Goal: Task Accomplishment & Management: Manage account settings

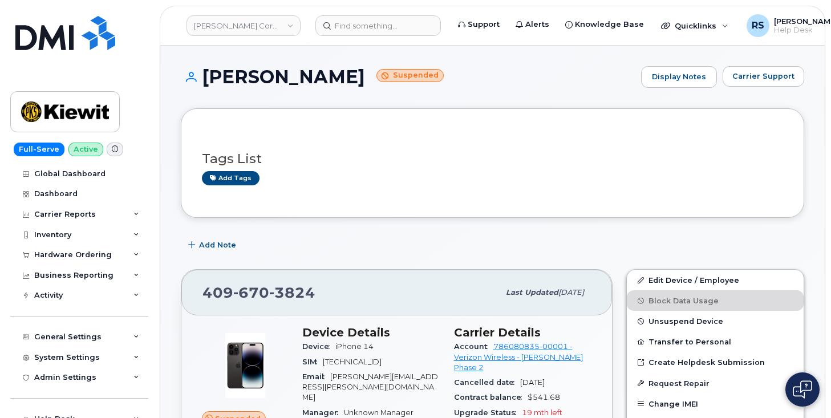
click at [10, 409] on div "Full-Serve Active Global Dashboard Dashboard Carrier Reports Monthly Billing Da…" at bounding box center [77, 209] width 154 height 418
click at [341, 26] on input at bounding box center [377, 25] width 125 height 21
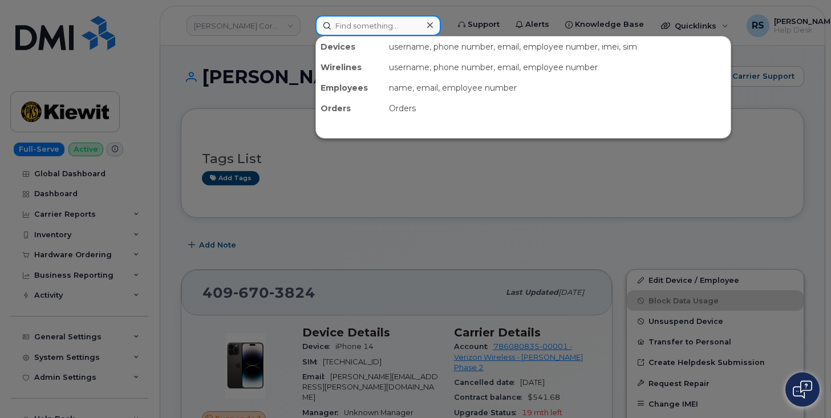
paste input "808-633-2388"
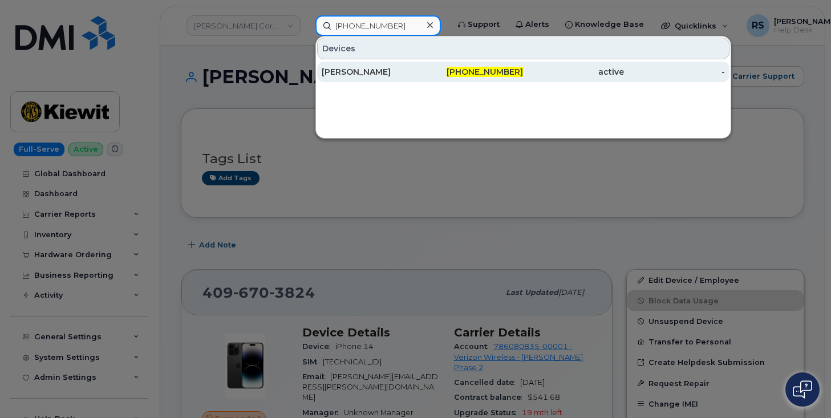
type input "808-633-2388"
click at [359, 69] on div "[PERSON_NAME]" at bounding box center [372, 71] width 101 height 11
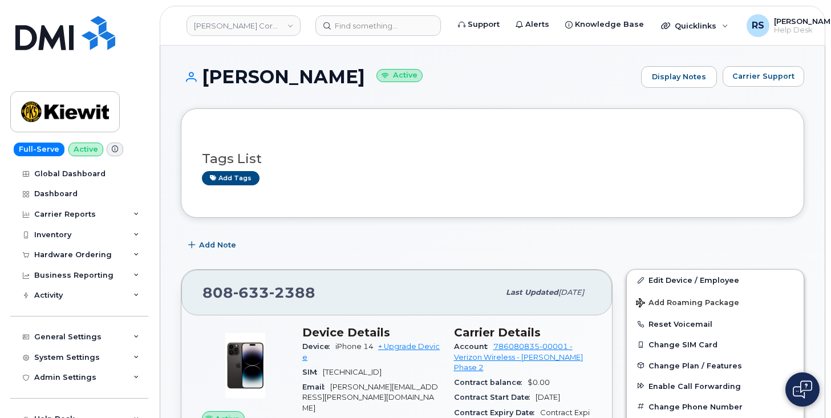
click at [7, 408] on div "Full-Serve Active Global Dashboard Dashboard Carrier Reports Monthly Billing Da…" at bounding box center [77, 209] width 154 height 418
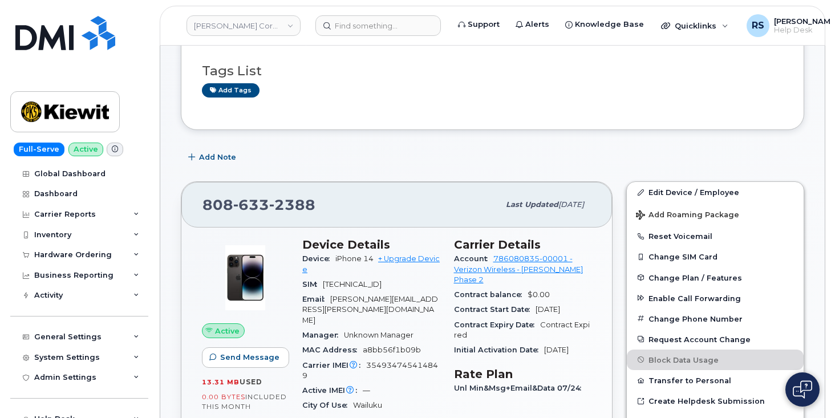
scroll to position [114, 0]
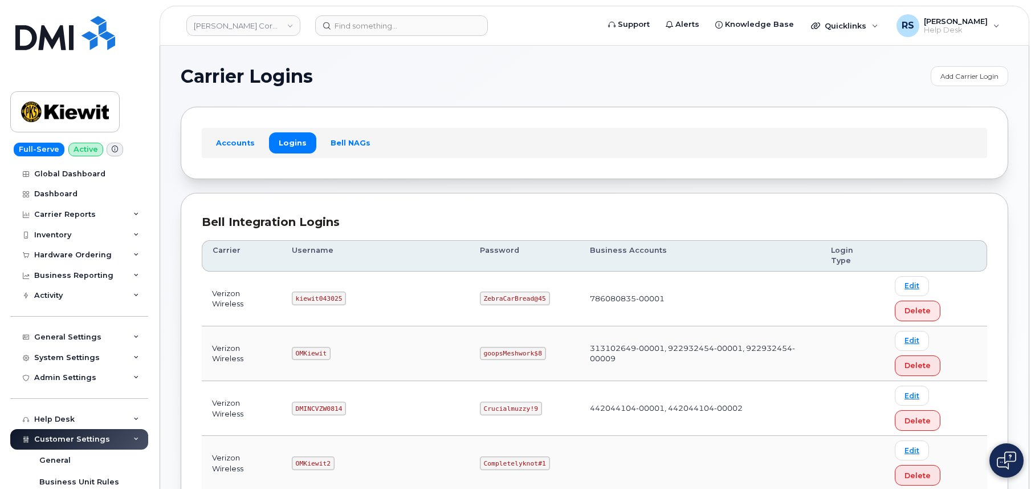
scroll to position [76, 0]
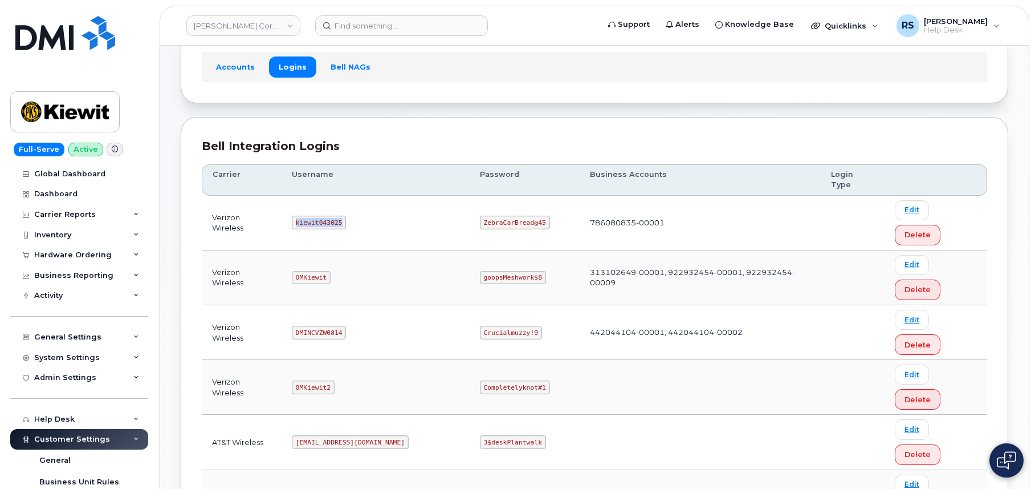
drag, startPoint x: 302, startPoint y: 199, endPoint x: 359, endPoint y: 201, distance: 56.5
click at [359, 201] on td "kiewit043025" at bounding box center [376, 223] width 188 height 55
copy code "kiewit043025"
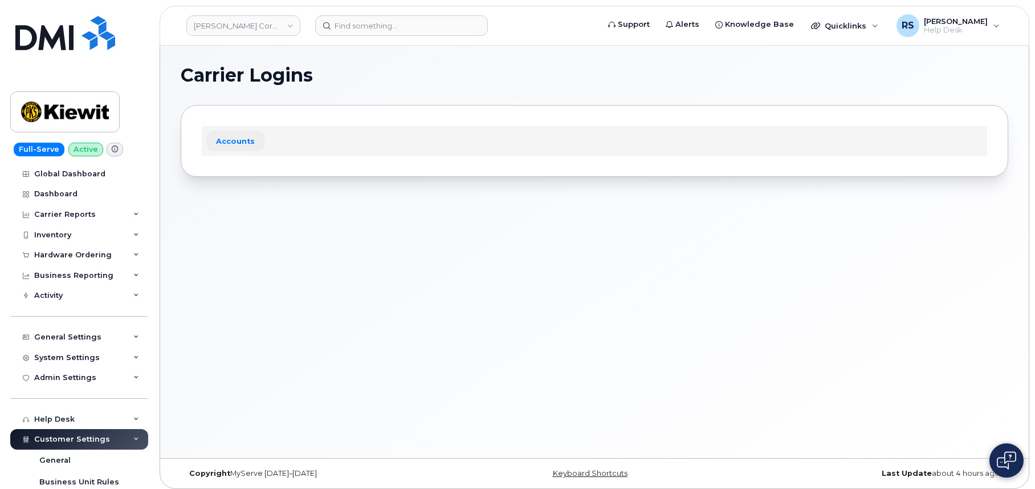
click at [246, 149] on link "Accounts" at bounding box center [235, 141] width 58 height 21
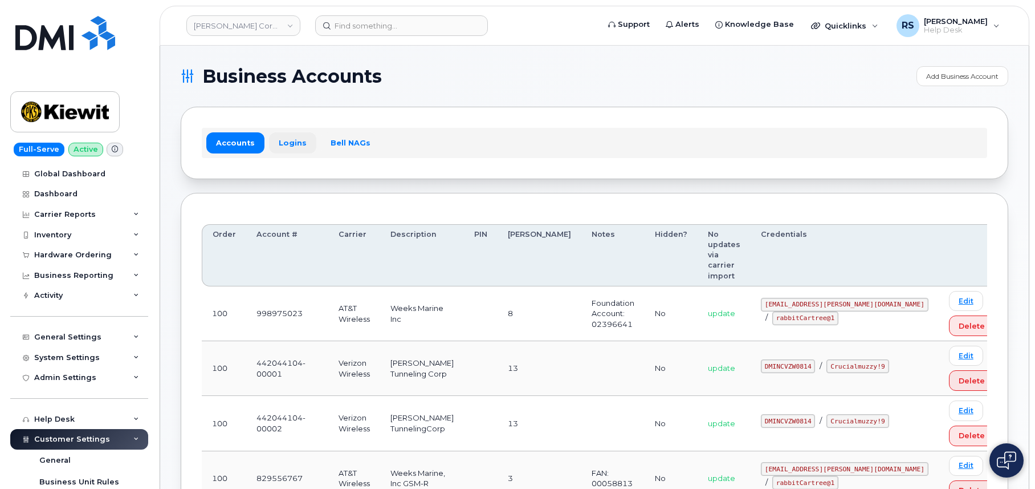
click at [286, 141] on link "Logins" at bounding box center [292, 142] width 47 height 21
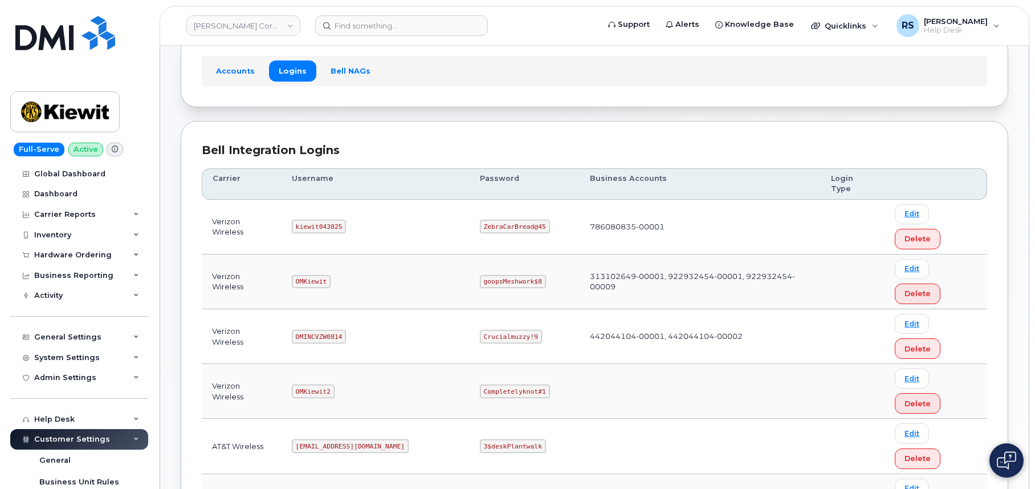
scroll to position [76, 0]
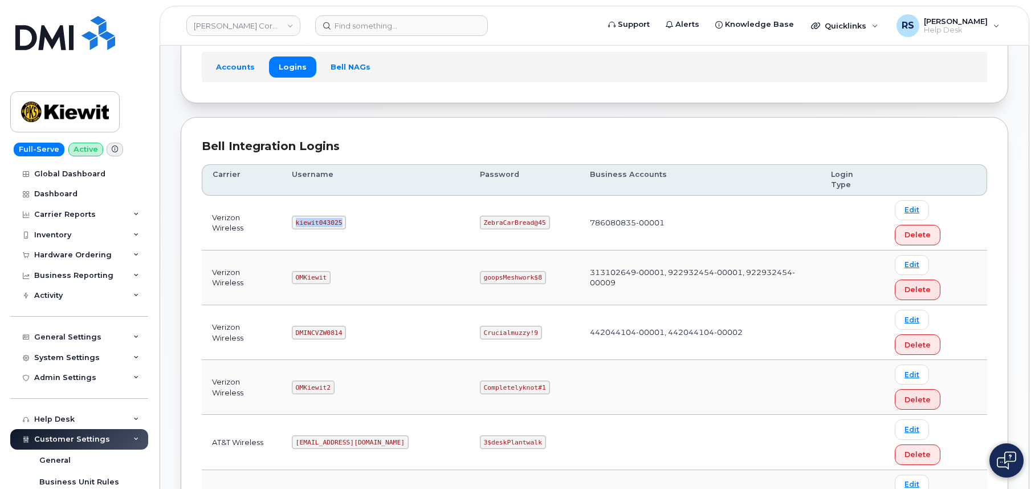
drag, startPoint x: 302, startPoint y: 196, endPoint x: 356, endPoint y: 200, distance: 54.8
click at [356, 200] on td "kiewit043025" at bounding box center [376, 223] width 188 height 55
copy code "kiewit043025"
drag, startPoint x: 446, startPoint y: 200, endPoint x: 503, endPoint y: 206, distance: 57.3
click at [503, 215] on code "ZebraCarBread@45" at bounding box center [515, 222] width 70 height 14
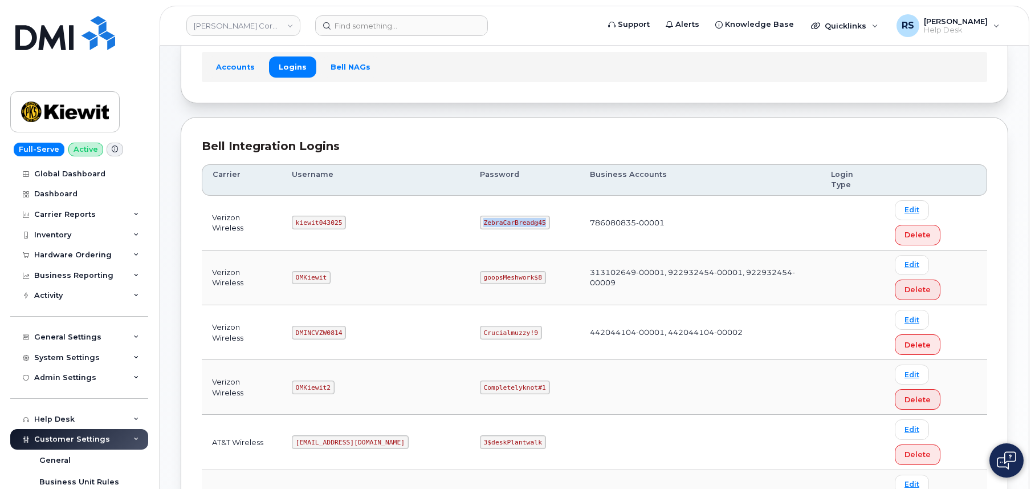
copy code "ZebraCarBread@45"
